Goal: Task Accomplishment & Management: Use online tool/utility

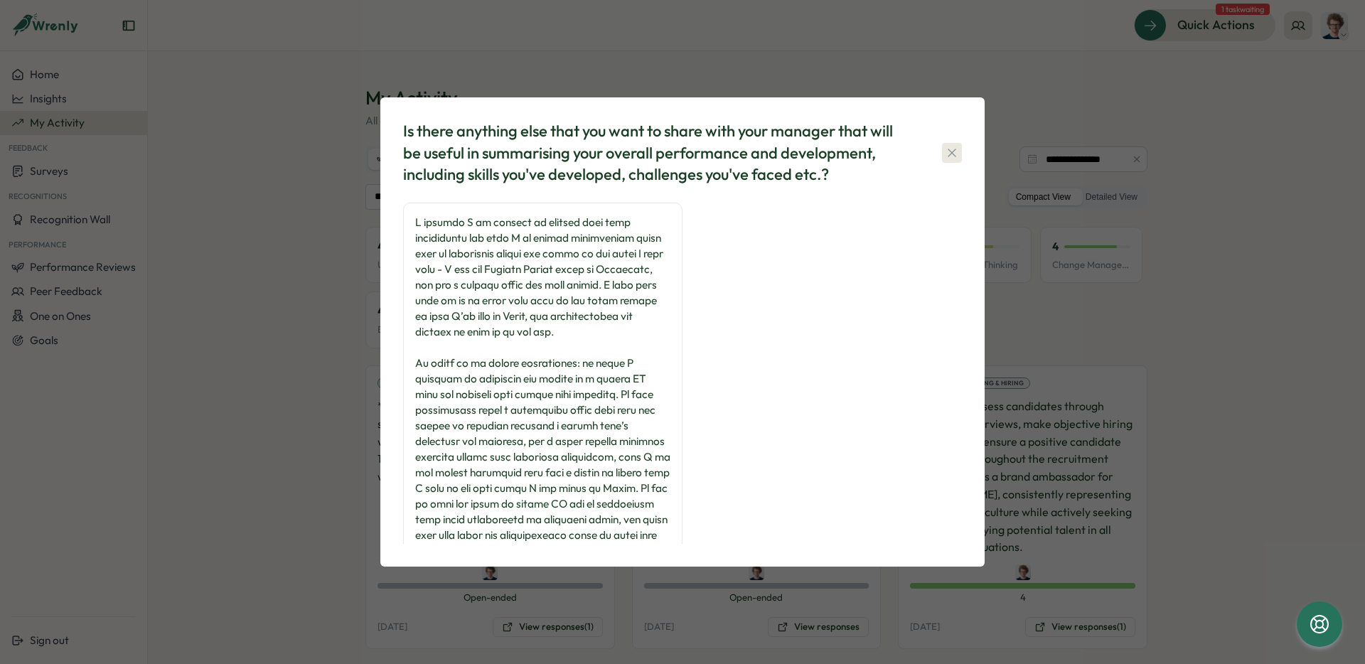
scroll to position [105, 0]
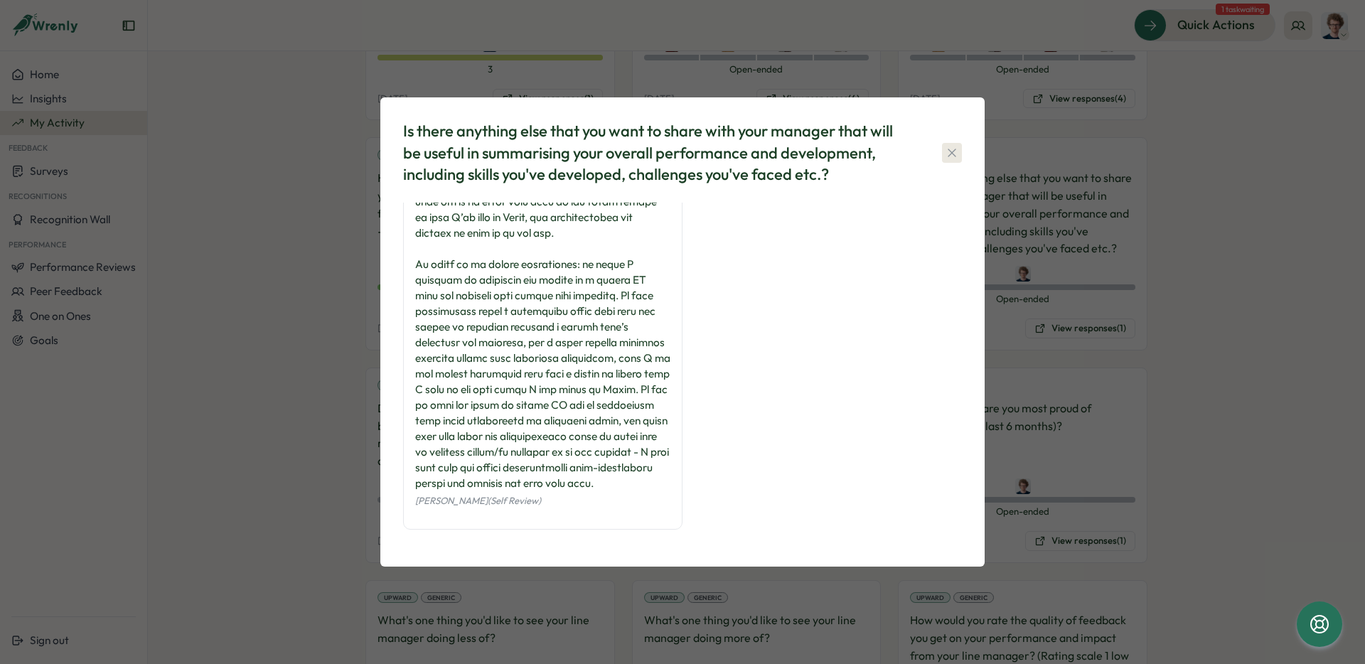
click at [956, 155] on icon "button" at bounding box center [952, 153] width 14 height 14
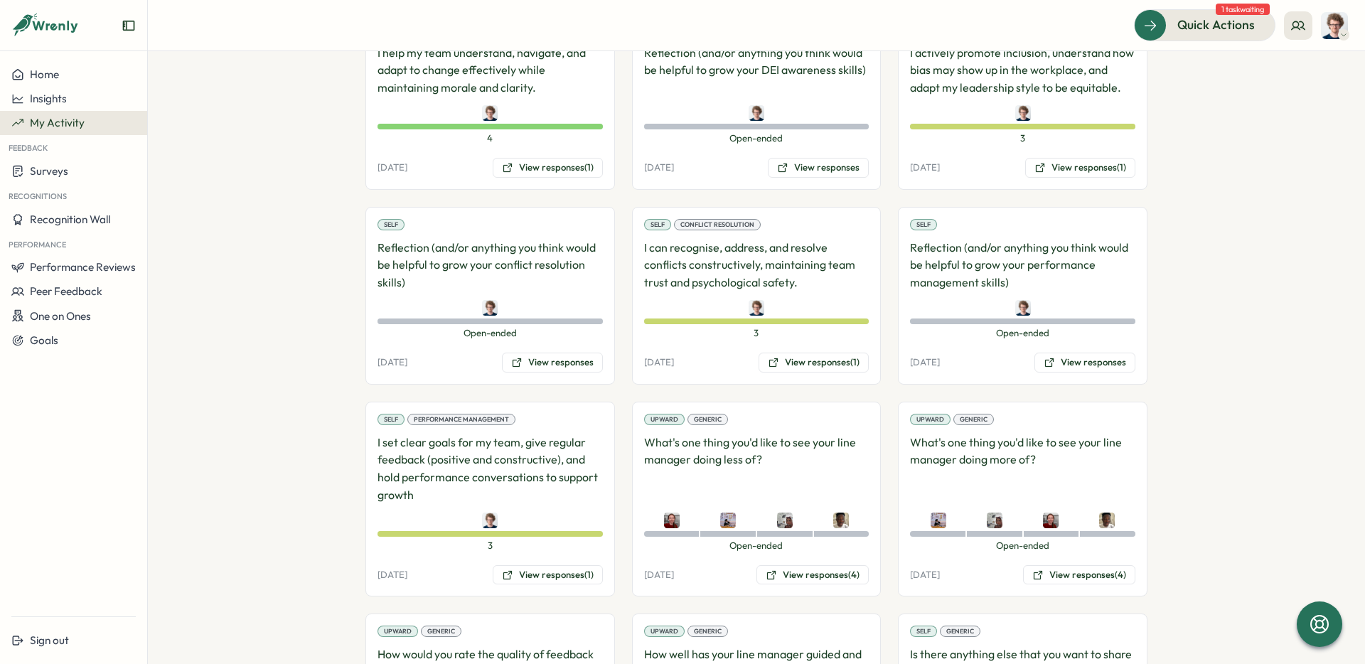
scroll to position [1310, 0]
click at [550, 569] on button "View responses (1)" at bounding box center [548, 574] width 110 height 20
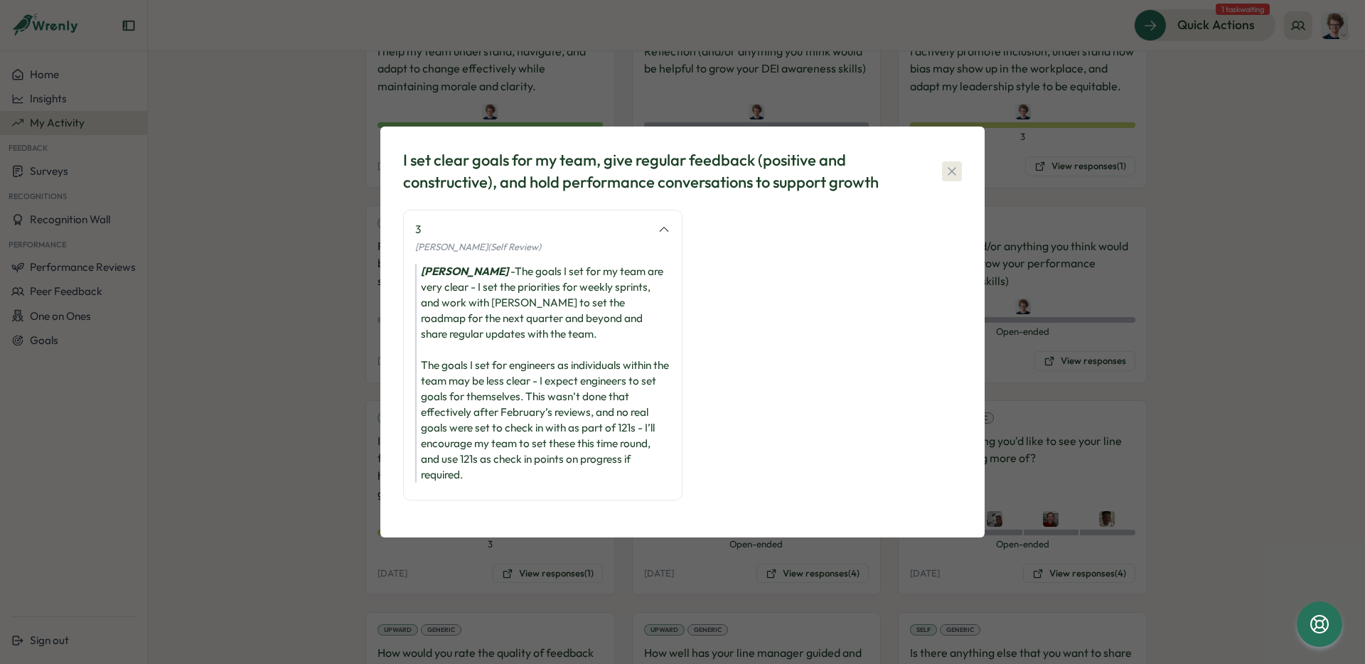
click at [954, 175] on icon "button" at bounding box center [952, 171] width 14 height 14
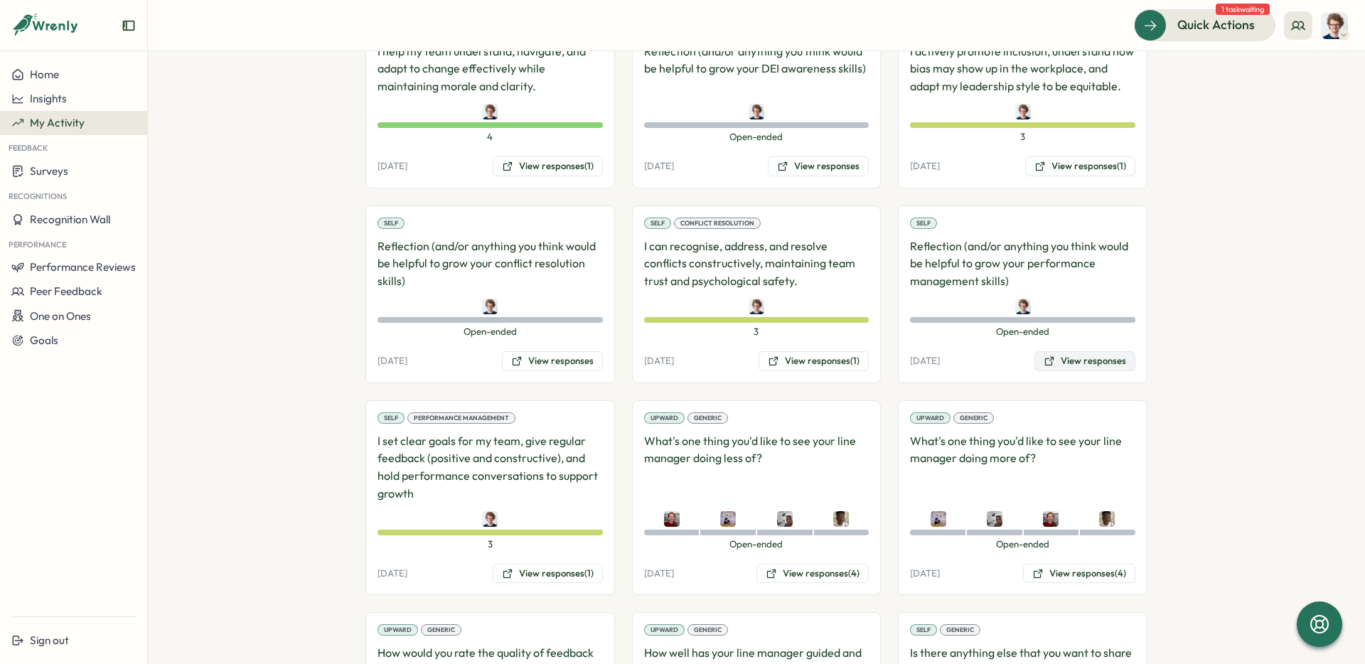
click at [1084, 365] on button "View responses" at bounding box center [1084, 361] width 101 height 20
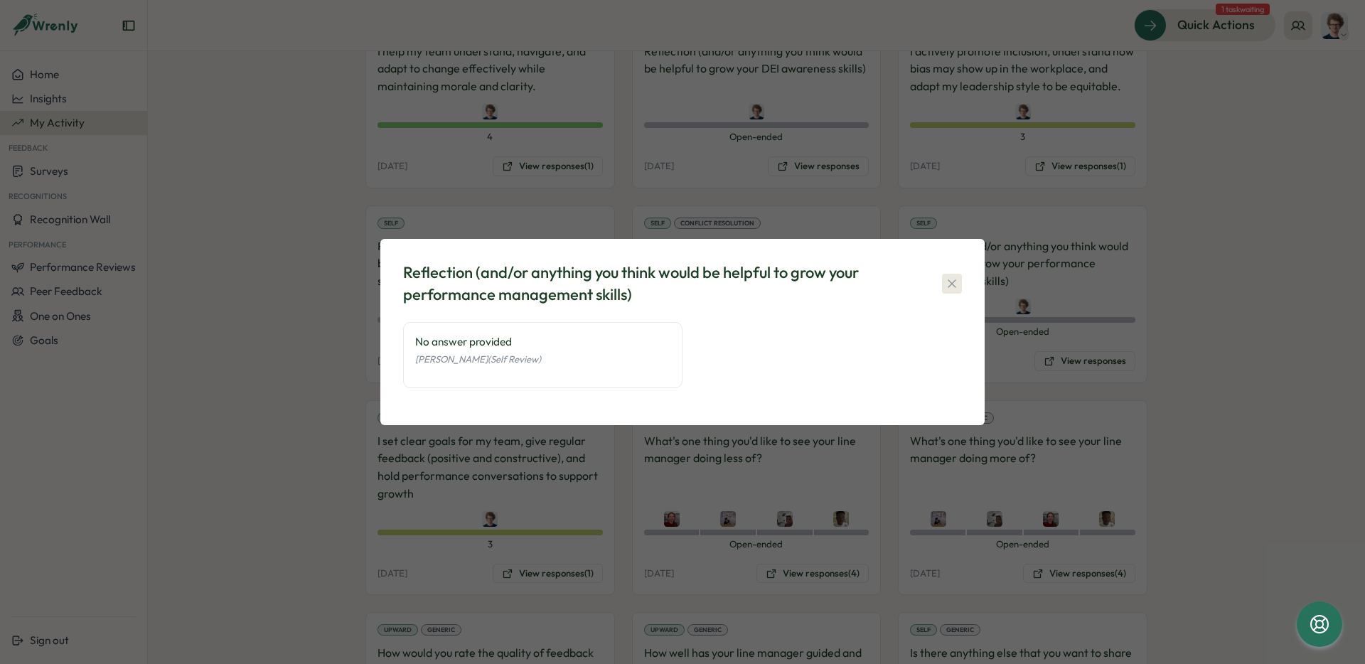
click at [947, 286] on icon "button" at bounding box center [952, 283] width 14 height 14
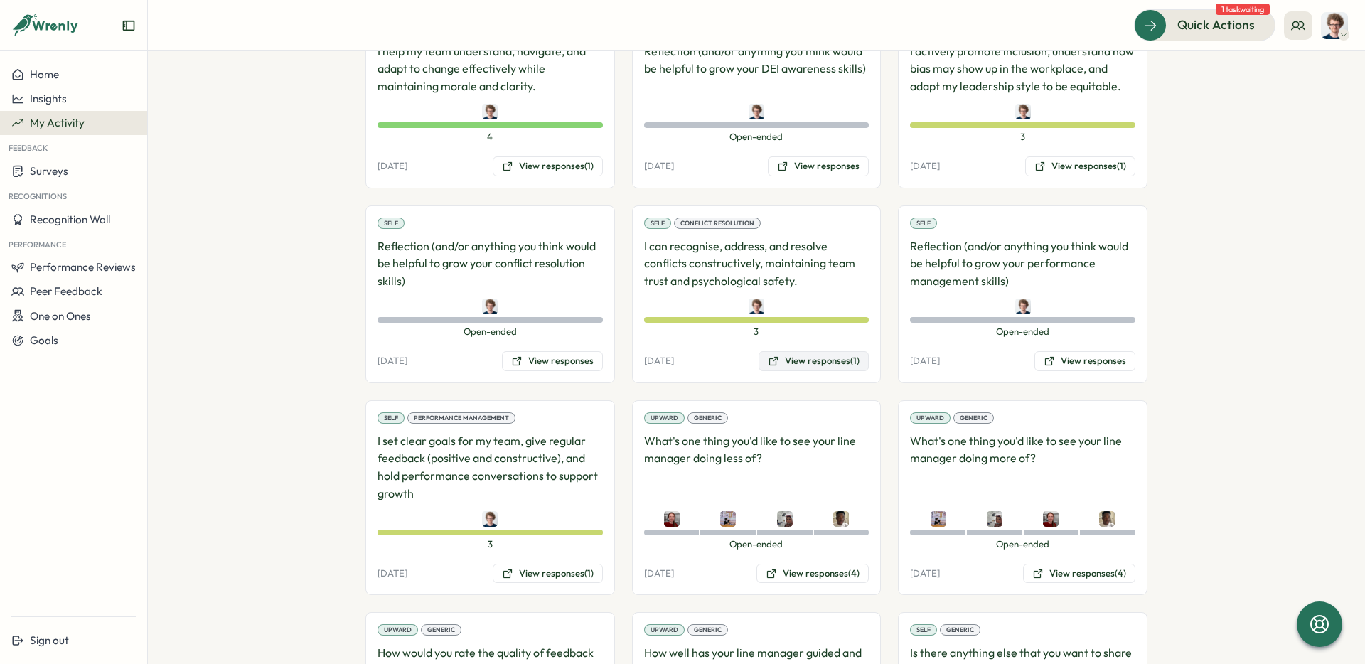
click at [829, 362] on button "View responses (1)" at bounding box center [813, 361] width 110 height 20
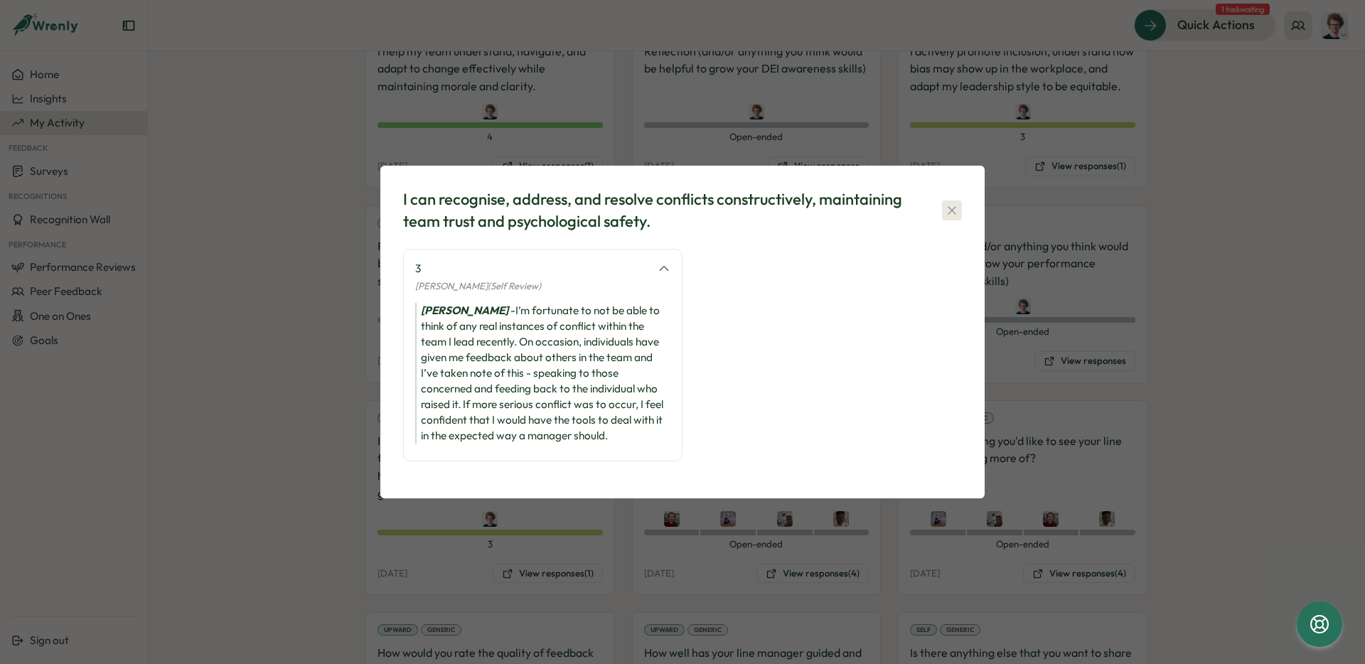
click at [954, 215] on icon "button" at bounding box center [952, 210] width 14 height 14
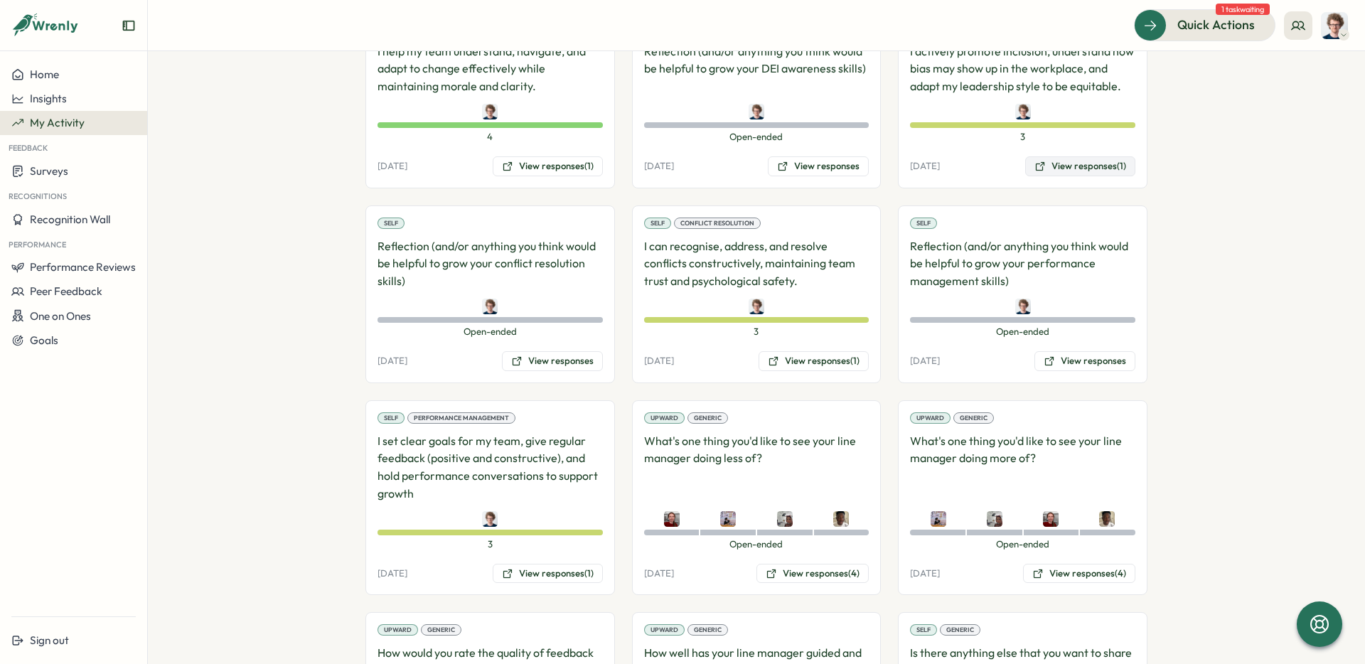
click at [1092, 167] on button "View responses (1)" at bounding box center [1080, 166] width 110 height 20
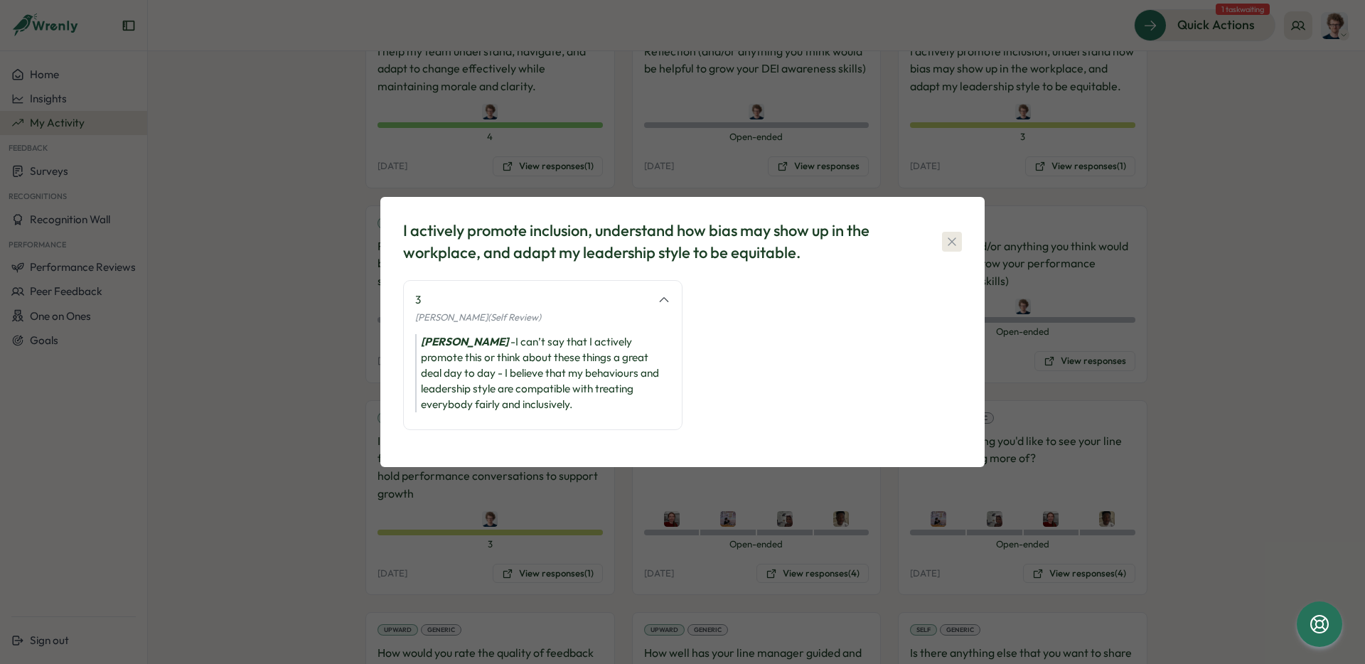
click at [956, 245] on icon "button" at bounding box center [952, 242] width 14 height 14
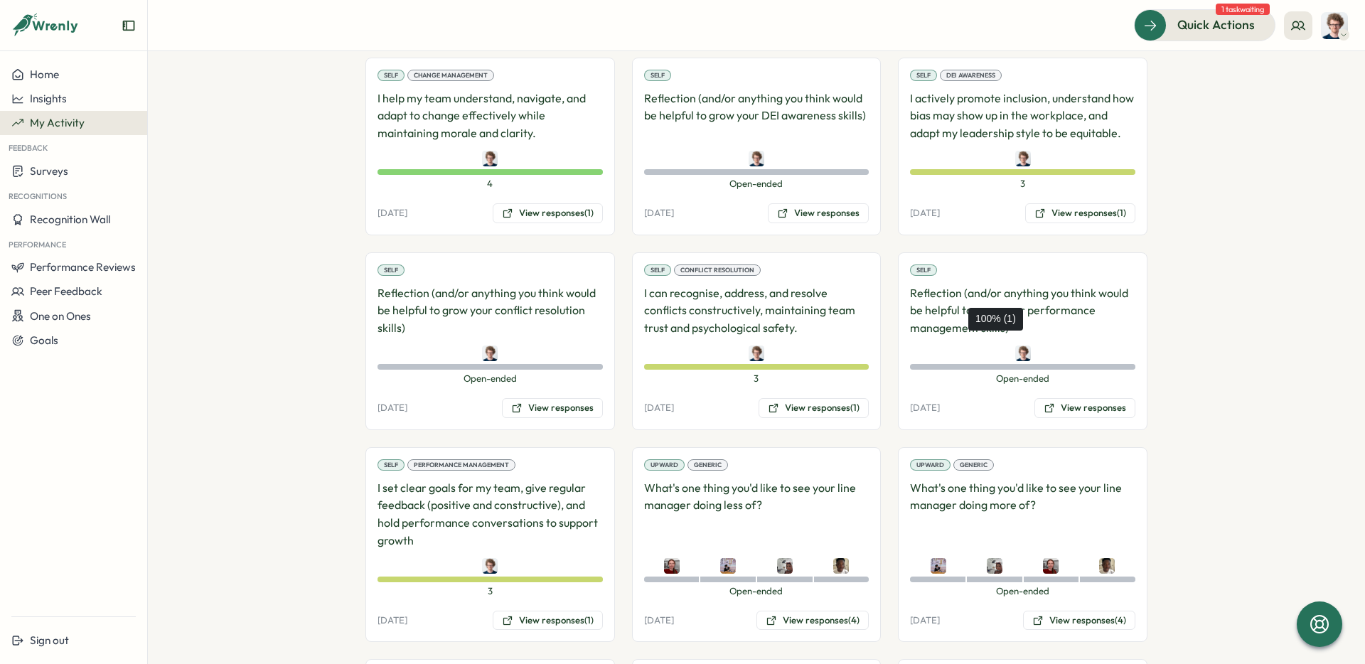
scroll to position [1234, 0]
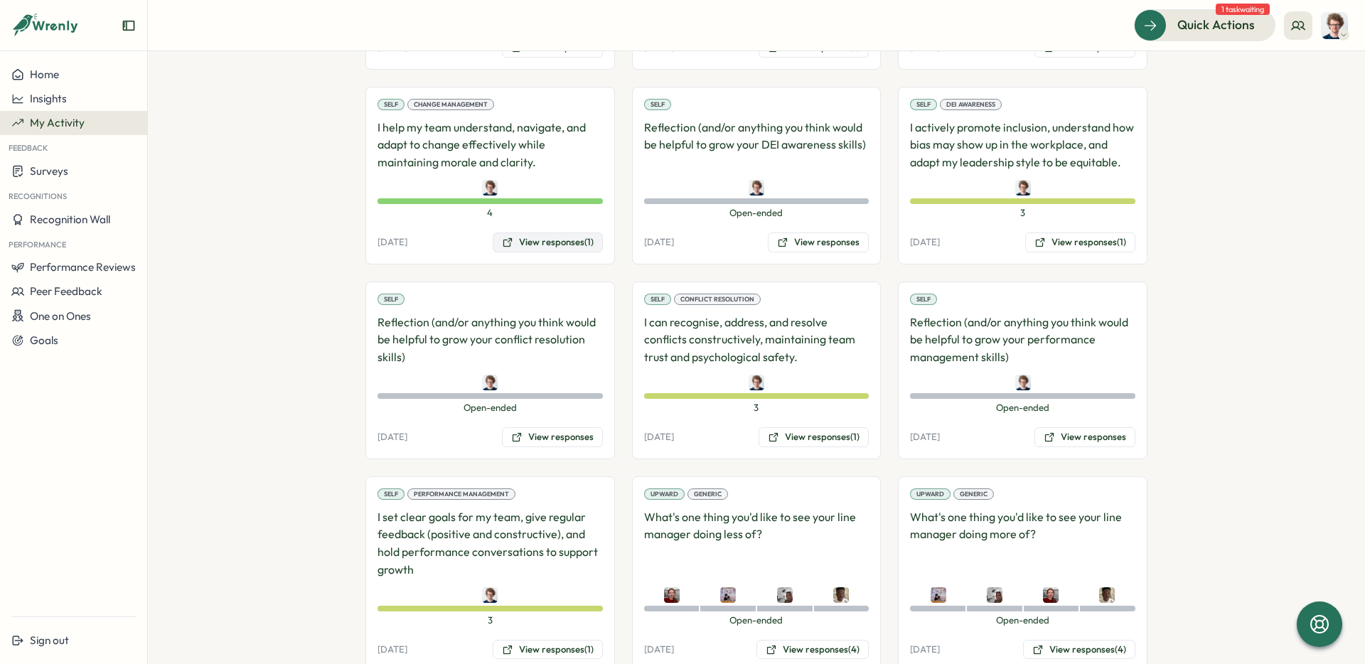
click at [551, 242] on button "View responses (1)" at bounding box center [548, 242] width 110 height 20
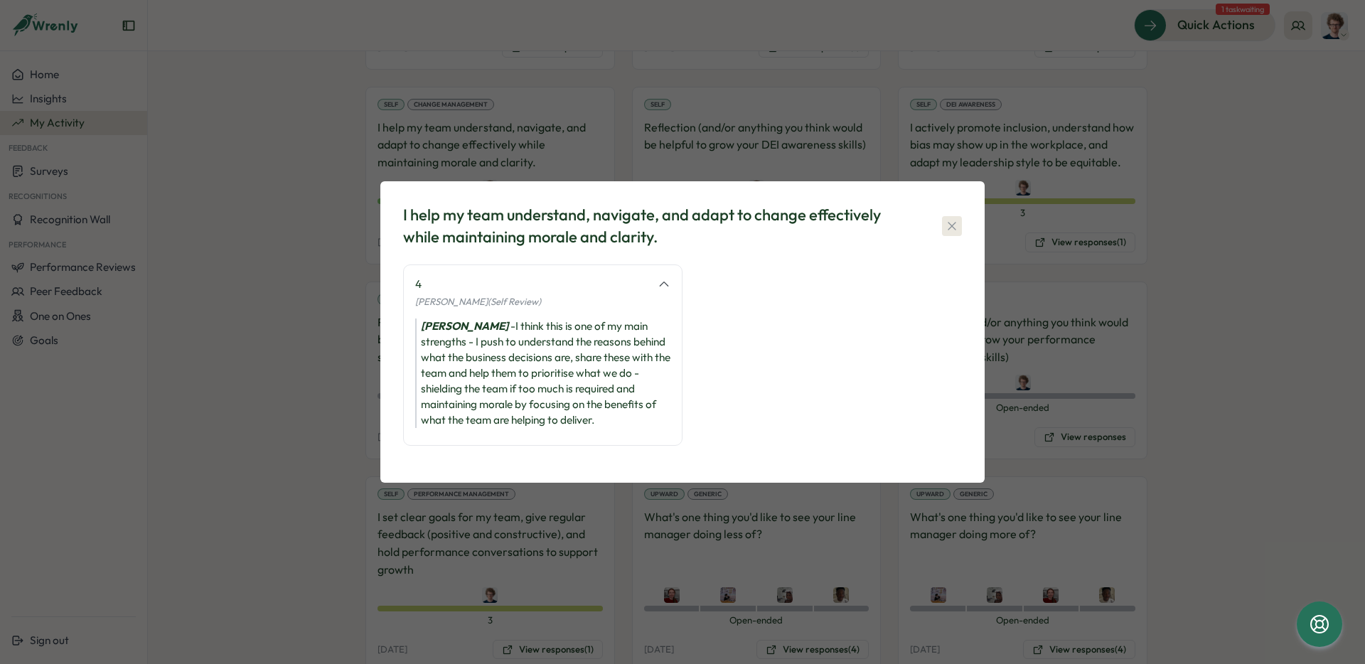
click at [950, 228] on icon "button" at bounding box center [952, 226] width 14 height 14
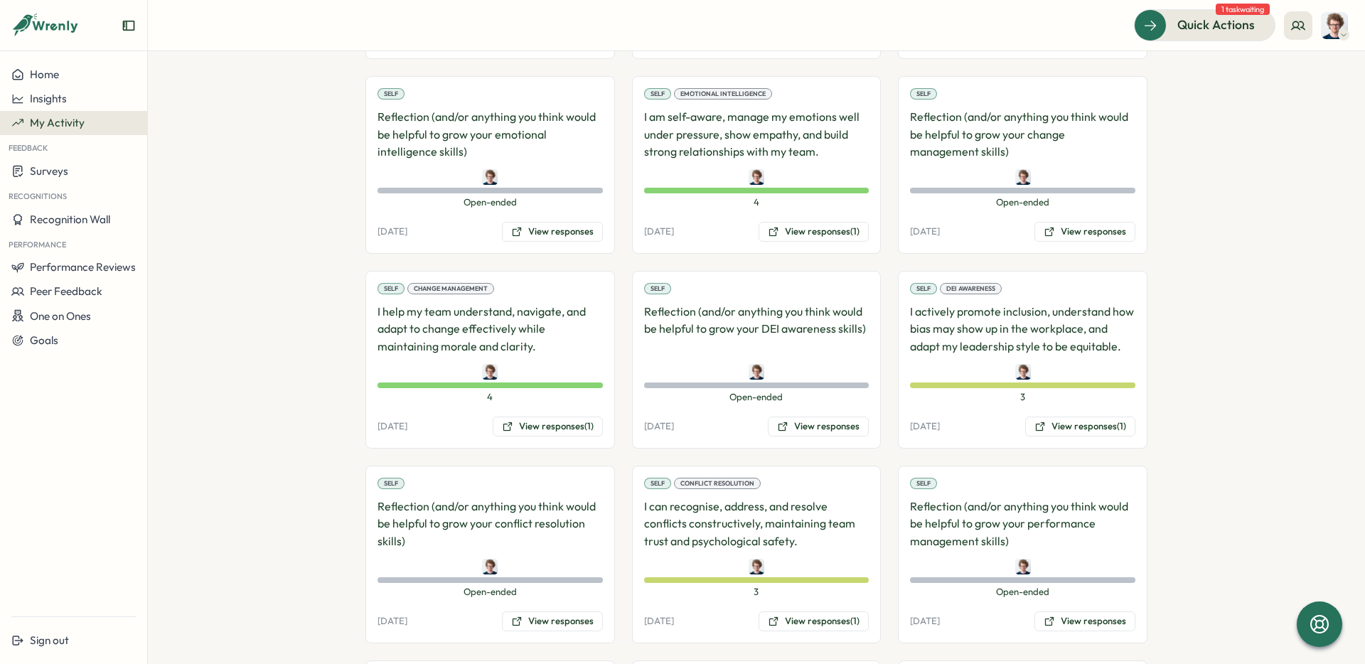
scroll to position [1046, 0]
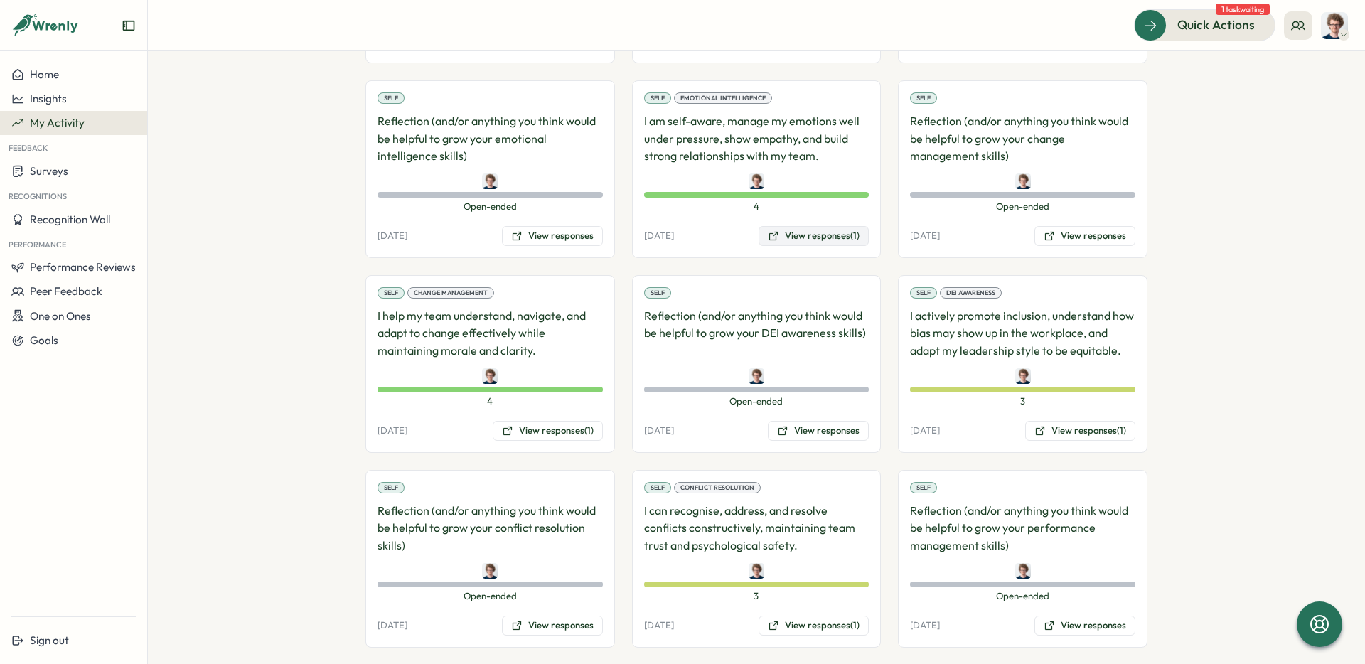
click at [832, 236] on button "View responses (1)" at bounding box center [813, 236] width 110 height 20
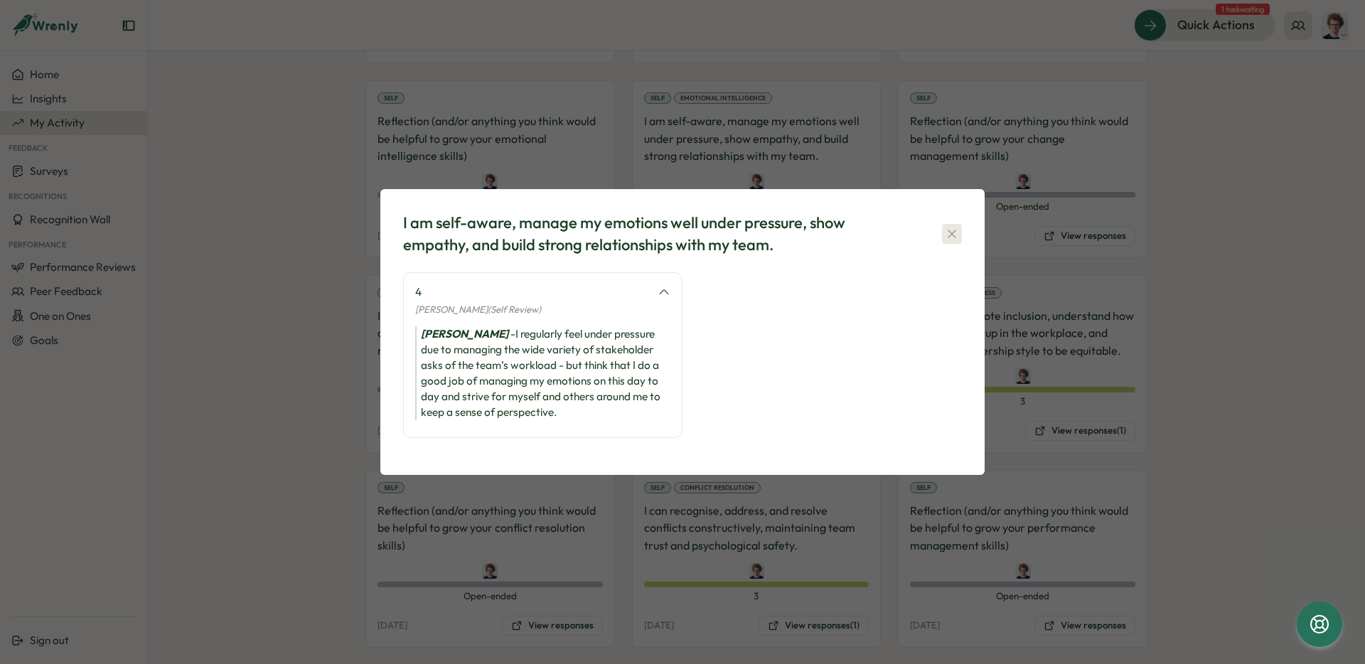
click at [955, 236] on icon "button" at bounding box center [952, 234] width 14 height 14
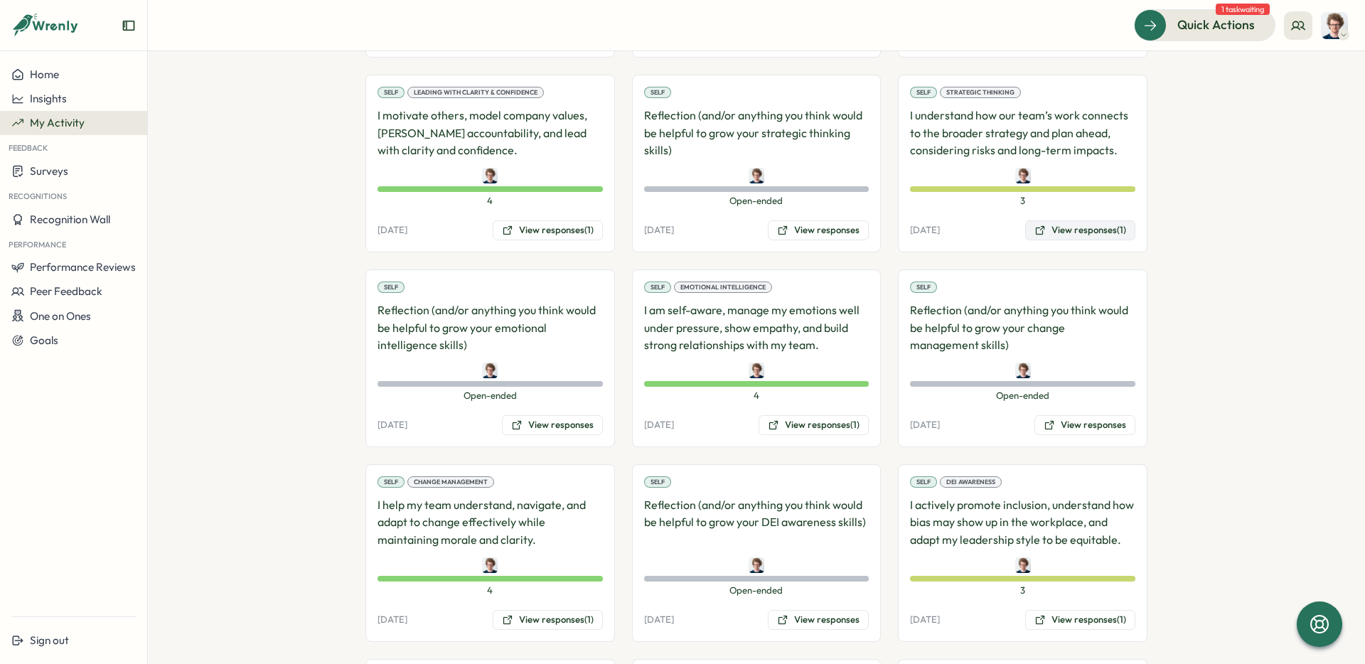
scroll to position [844, 0]
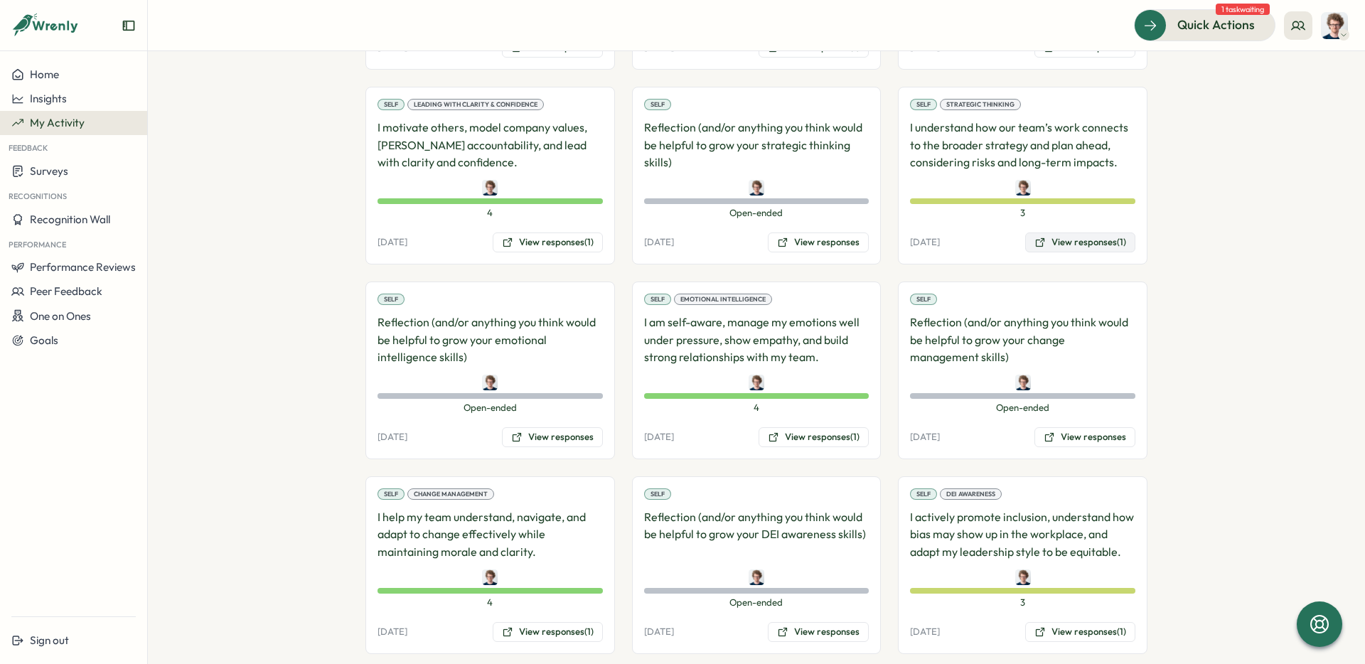
click at [1087, 240] on button "View responses (1)" at bounding box center [1080, 242] width 110 height 20
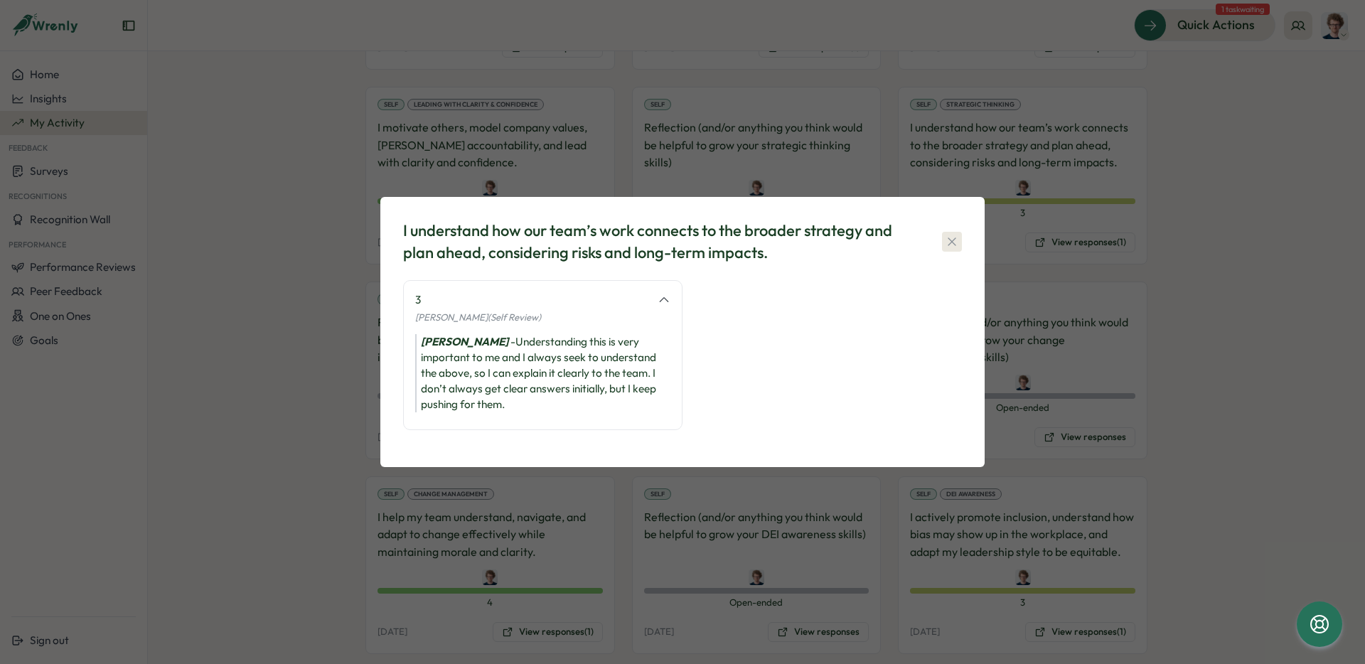
click at [948, 242] on icon "button" at bounding box center [952, 242] width 14 height 14
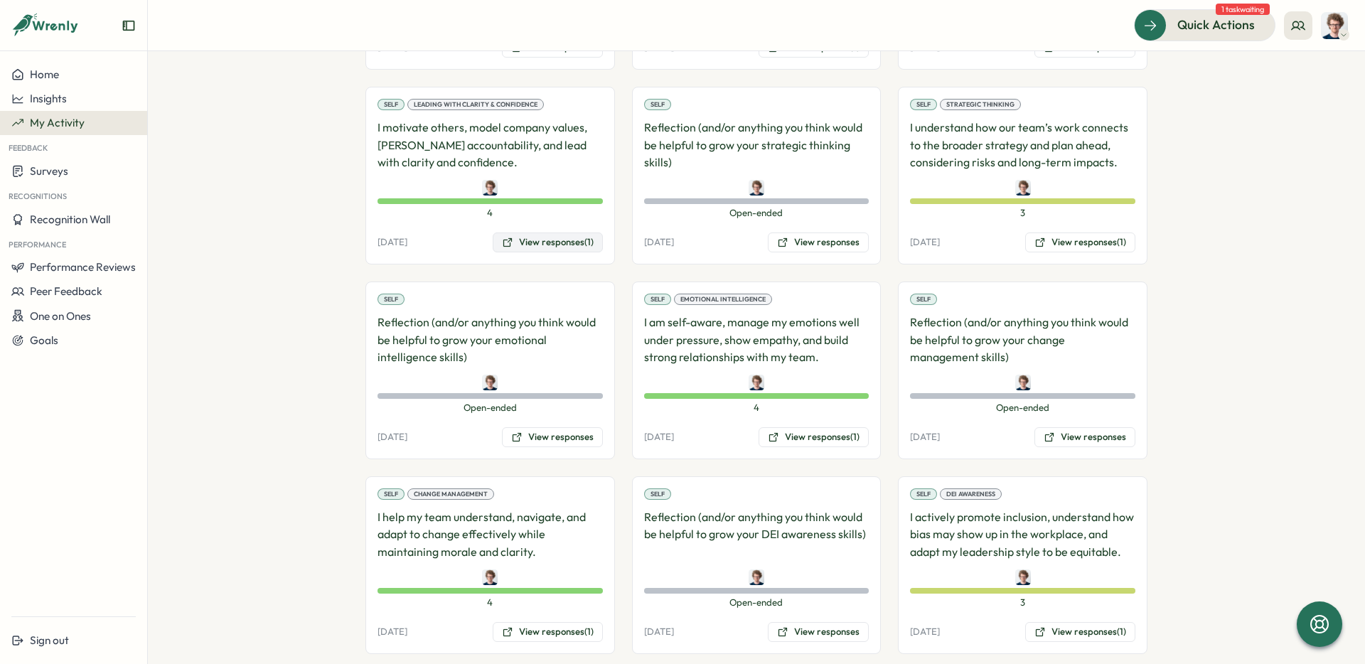
click at [531, 240] on button "View responses (1)" at bounding box center [548, 242] width 110 height 20
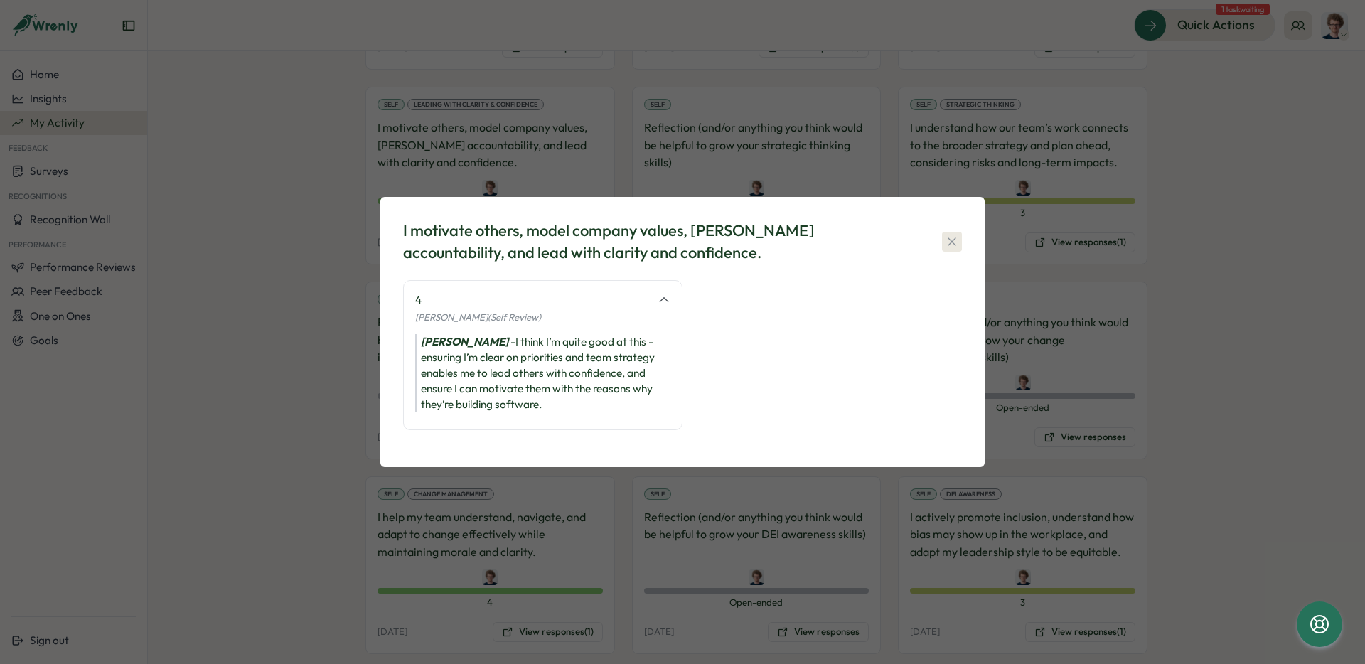
click at [957, 240] on icon "button" at bounding box center [952, 242] width 14 height 14
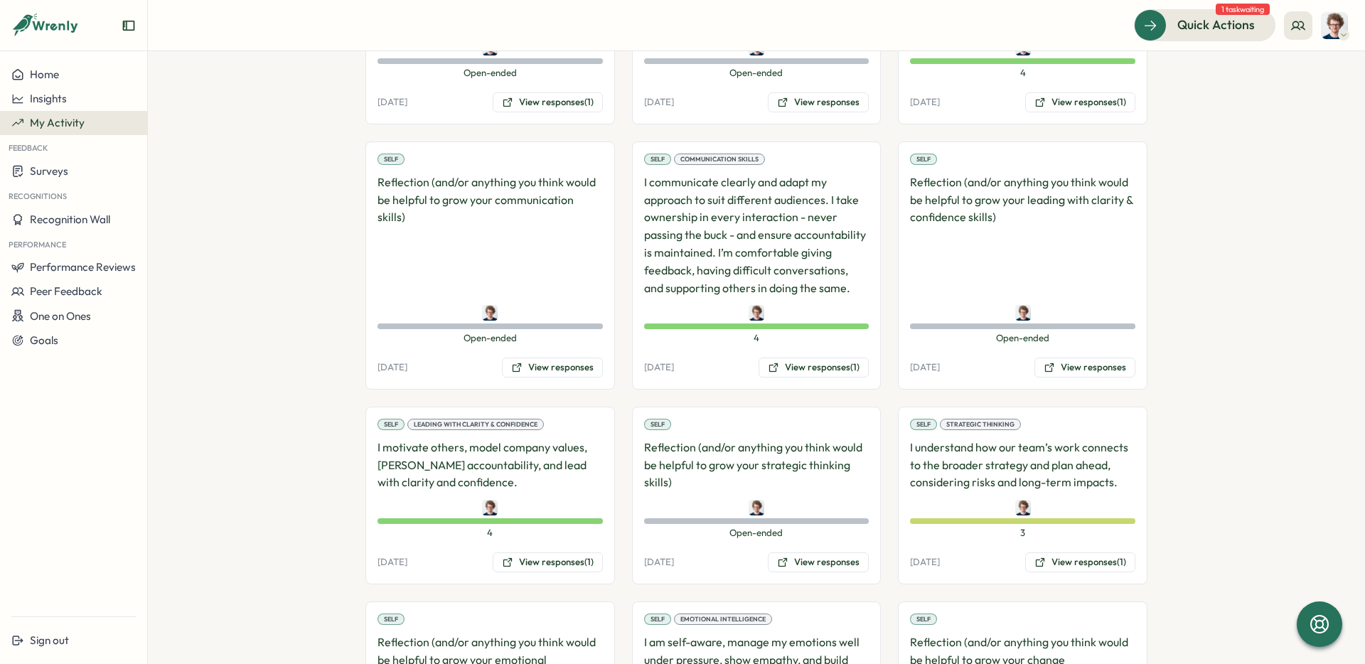
scroll to position [491, 0]
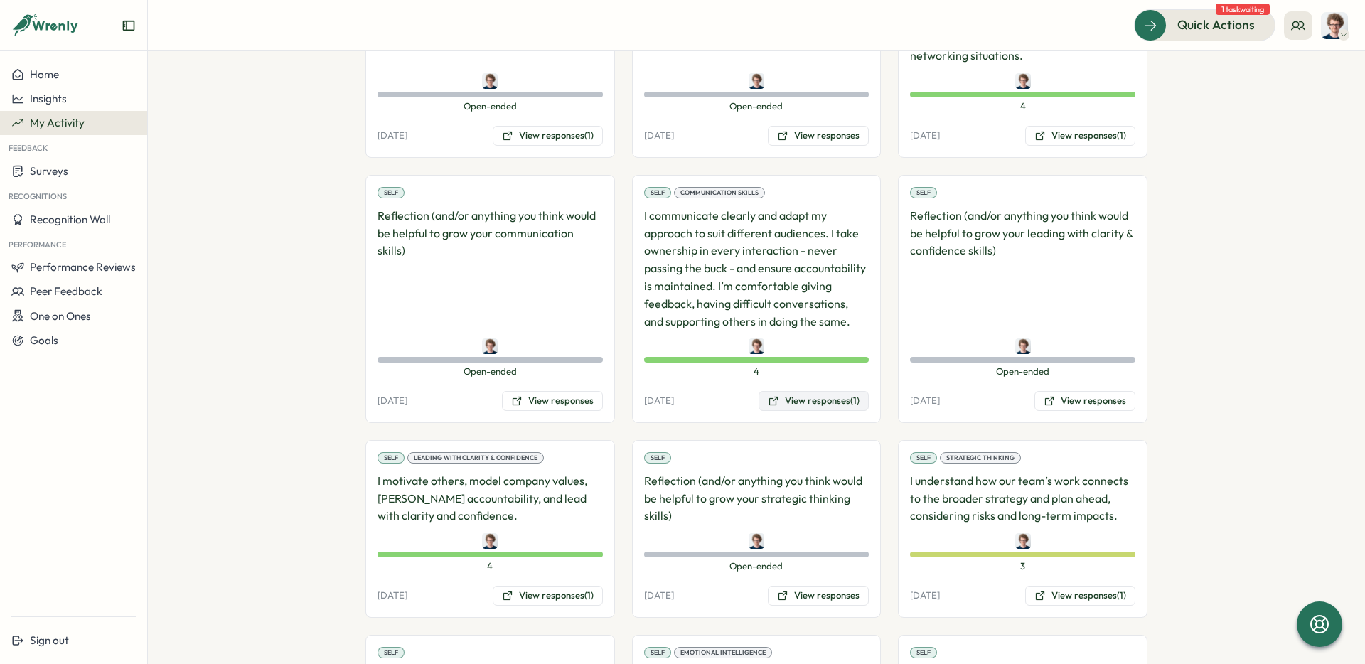
click at [800, 400] on button "View responses (1)" at bounding box center [813, 401] width 110 height 20
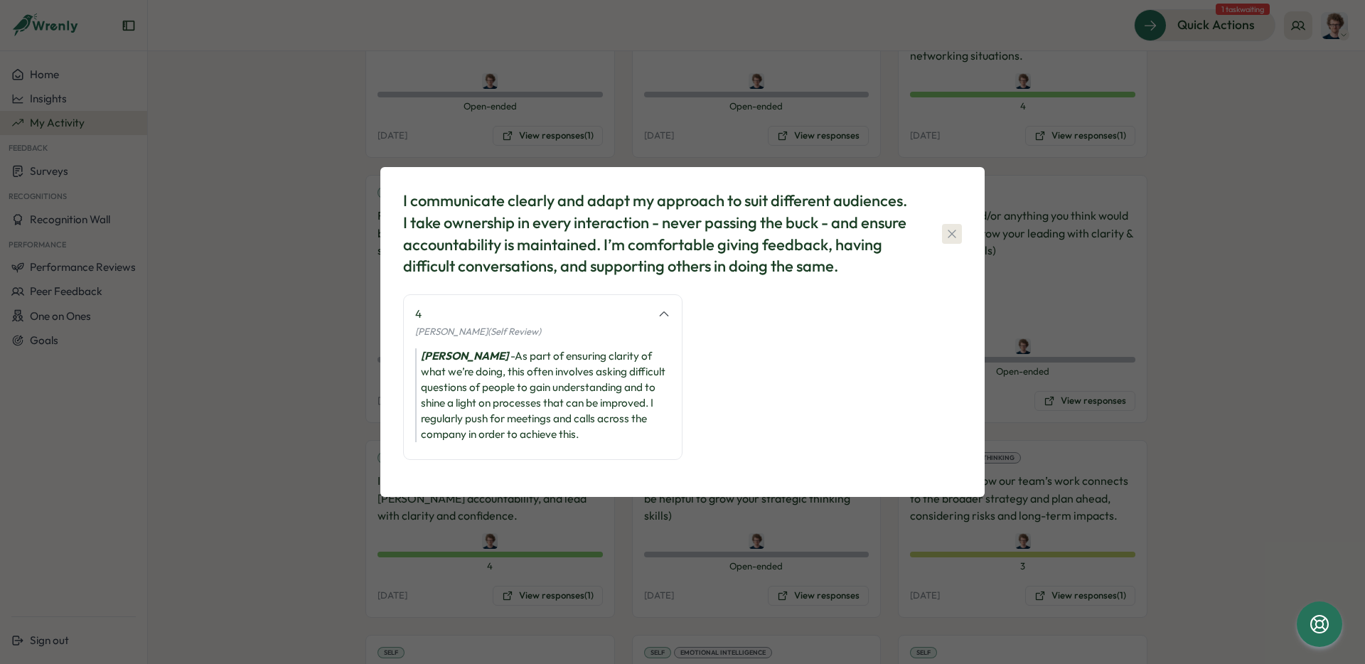
click at [955, 237] on icon "button" at bounding box center [952, 234] width 14 height 14
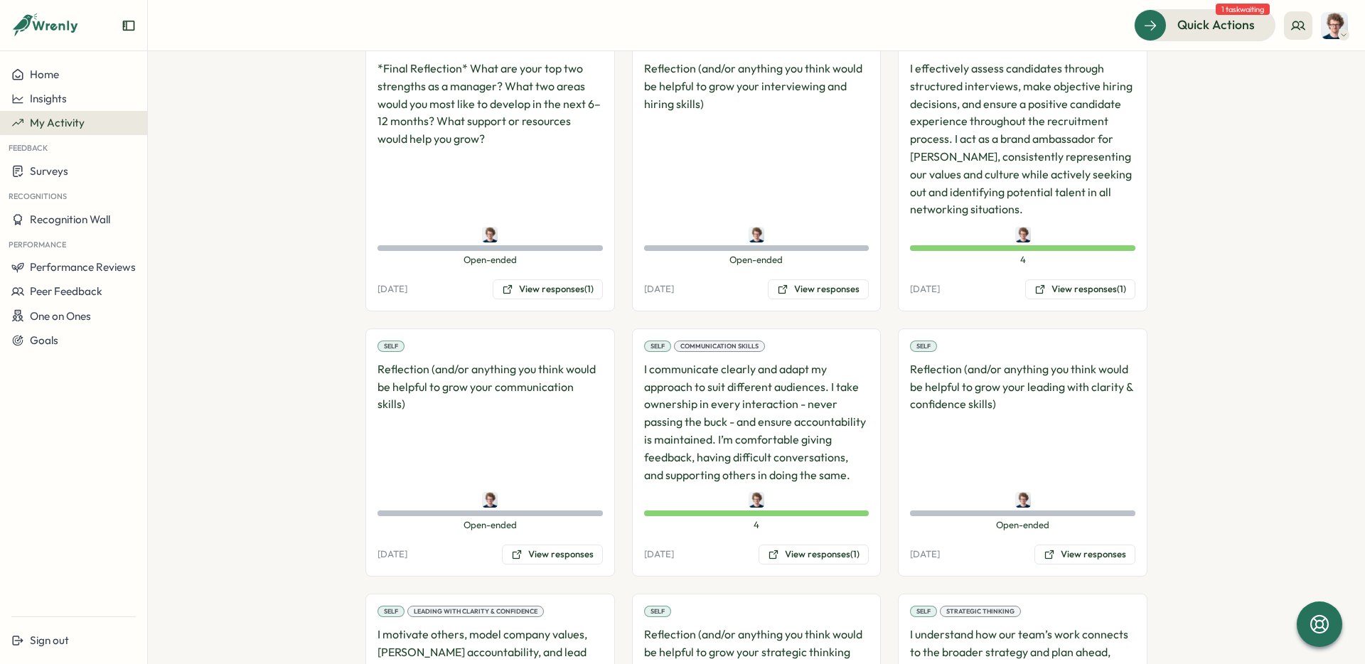
scroll to position [333, 0]
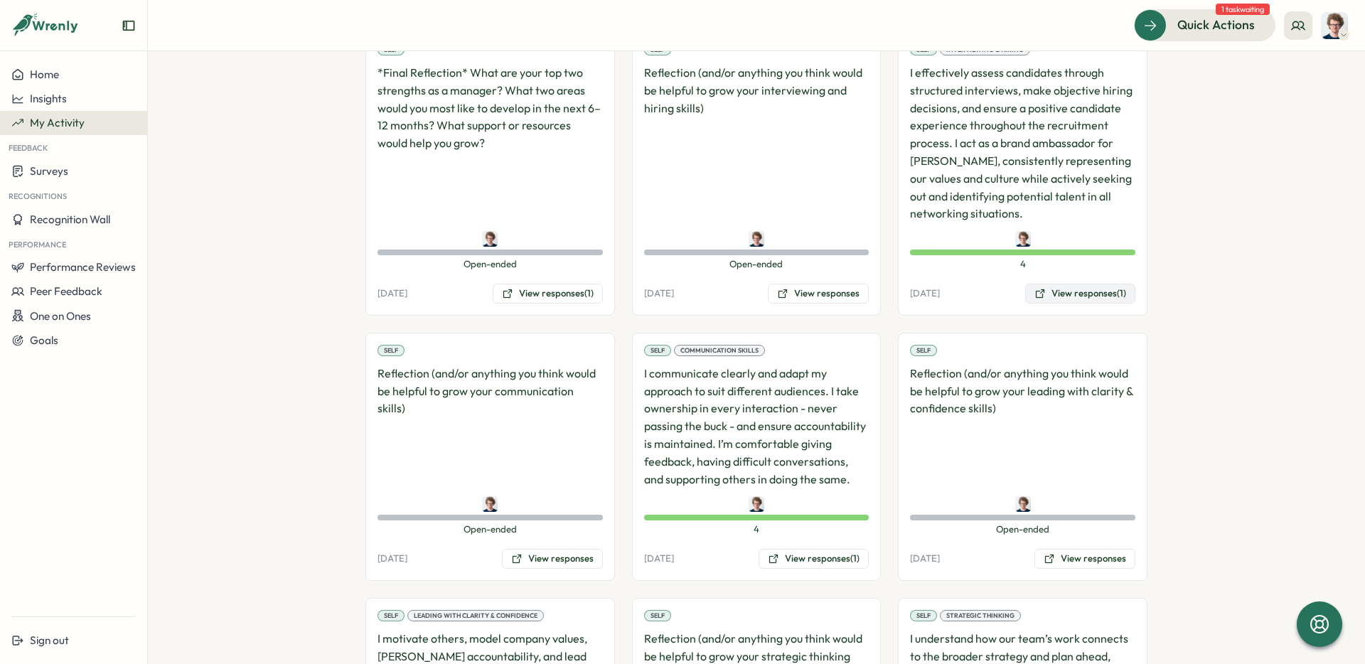
click at [1097, 294] on button "View responses (1)" at bounding box center [1080, 294] width 110 height 20
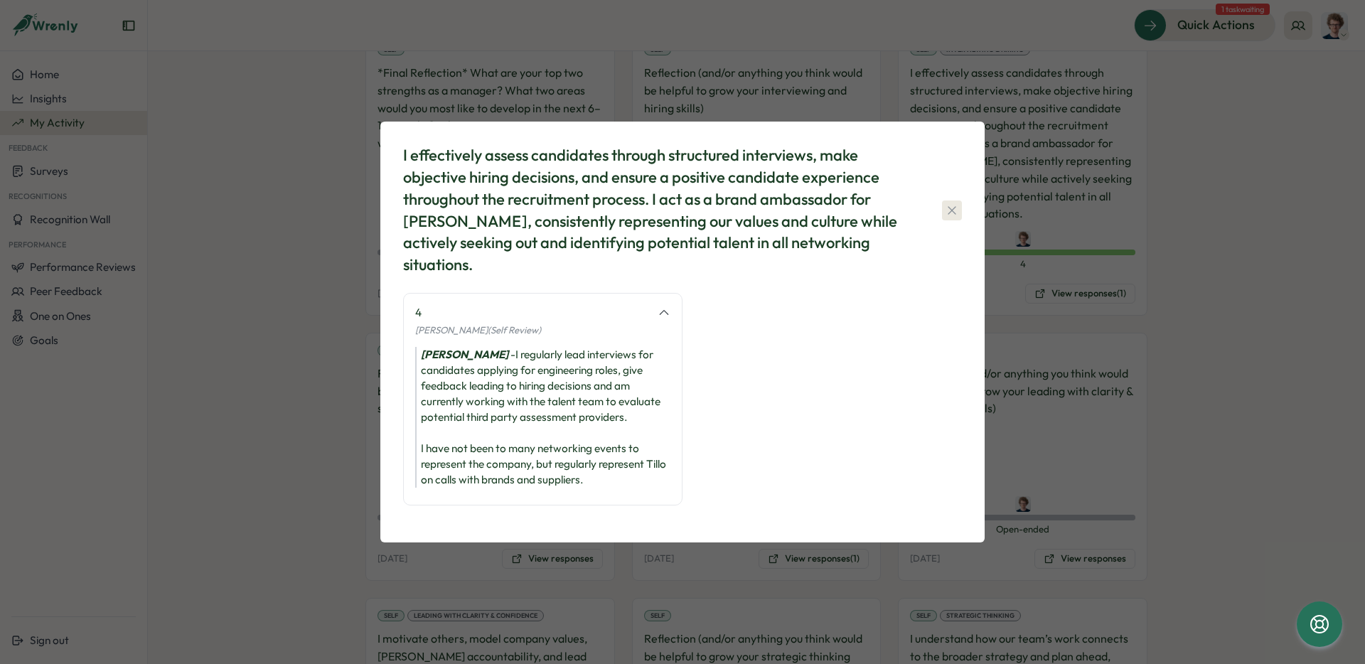
click at [953, 214] on icon "button" at bounding box center [952, 210] width 14 height 14
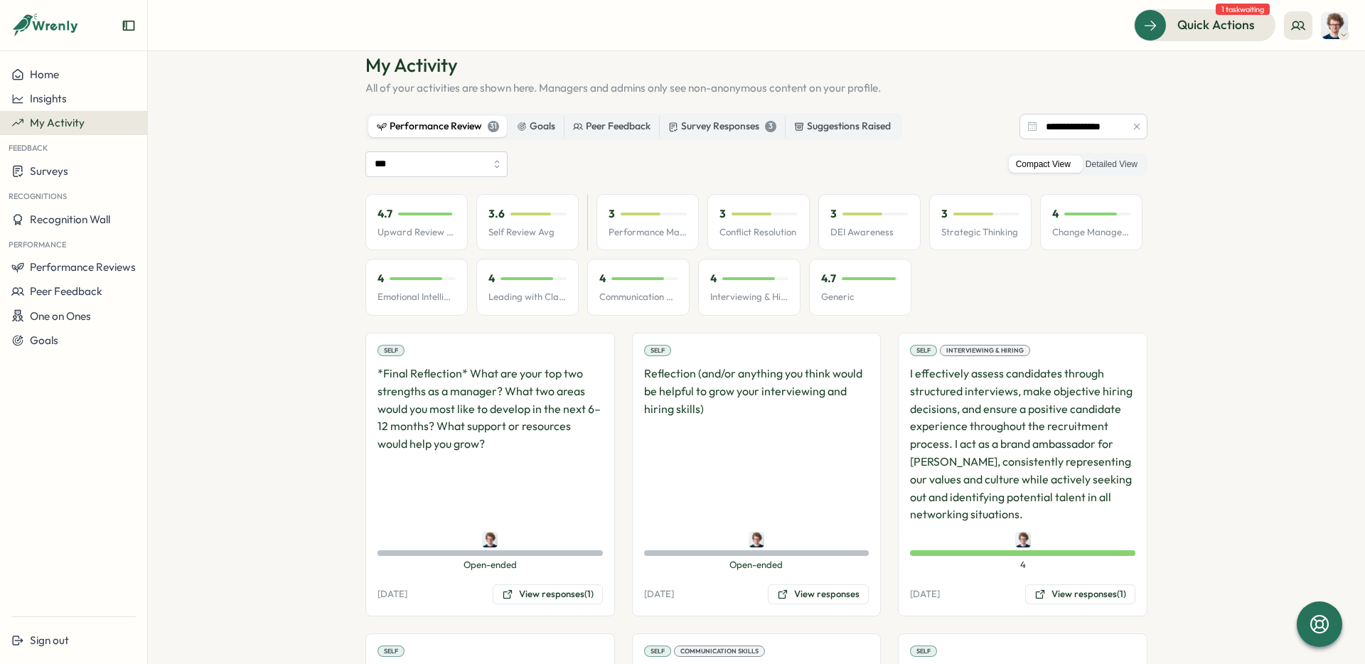
scroll to position [0, 0]
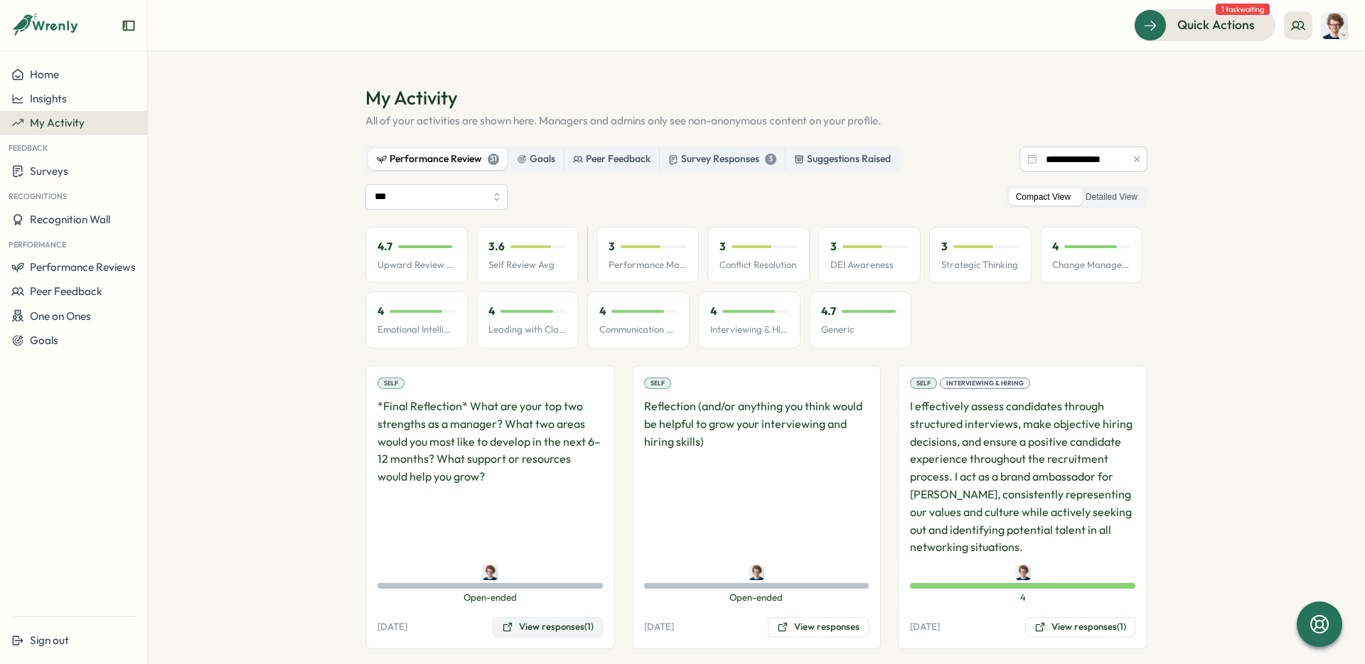
click at [532, 632] on button "View responses (1)" at bounding box center [548, 627] width 110 height 20
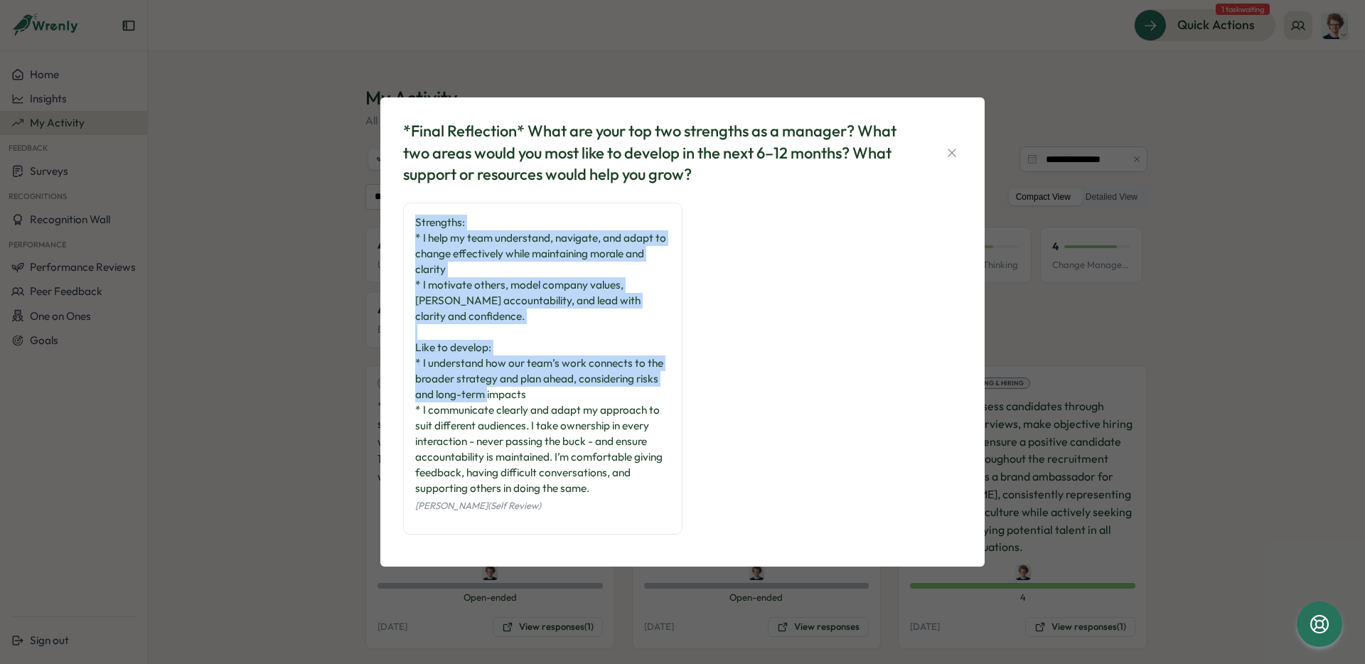
drag, startPoint x: 530, startPoint y: 383, endPoint x: 404, endPoint y: 226, distance: 201.3
click at [404, 226] on div "Strengths: * I help my team understand, navigate, and adapt to change effective…" at bounding box center [542, 369] width 279 height 332
copy div "Strengths: * I help my team understand, navigate, and adapt to change effective…"
click at [954, 156] on icon "button" at bounding box center [951, 153] width 8 height 8
